Goal: Understand process/instructions: Learn about a topic

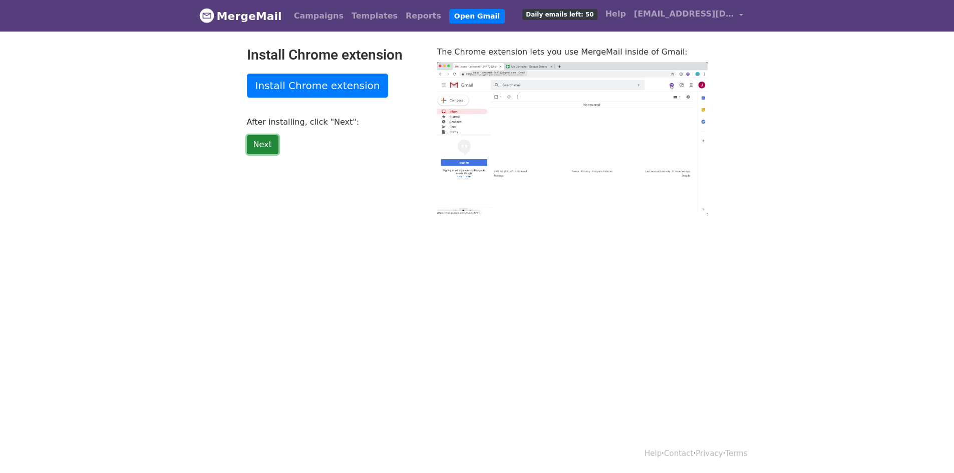
click at [260, 143] on link "Next" at bounding box center [263, 144] width 32 height 19
type input "32.44"
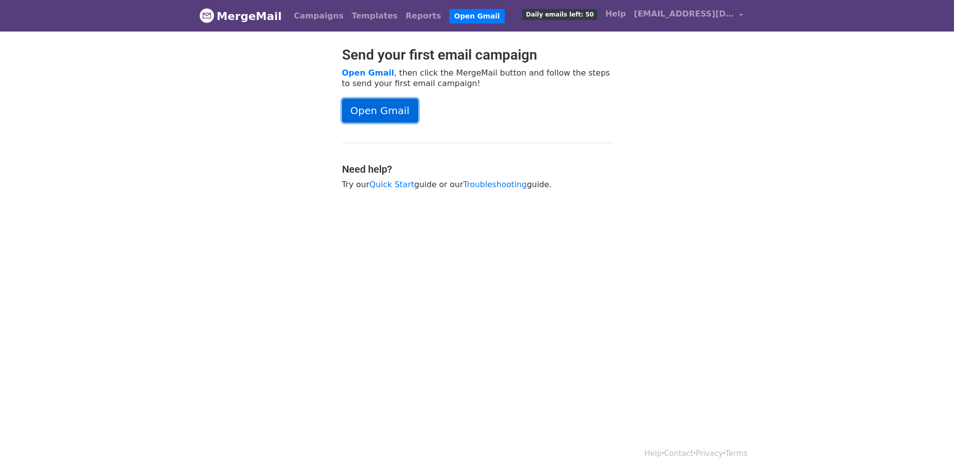
click at [397, 112] on link "Open Gmail" at bounding box center [380, 111] width 76 height 24
click at [229, 101] on div at bounding box center [263, 123] width 143 height 153
